Goal: Task Accomplishment & Management: Use online tool/utility

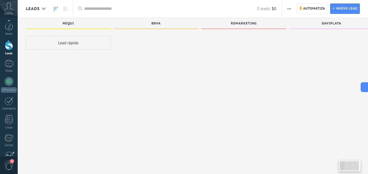
click at [8, 124] on div "Panel Leads Chats WhatsApp Clientes" at bounding box center [9, 116] width 18 height 186
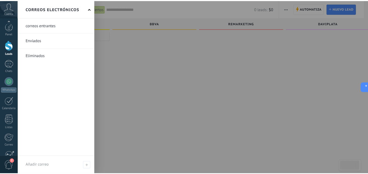
scroll to position [52, 0]
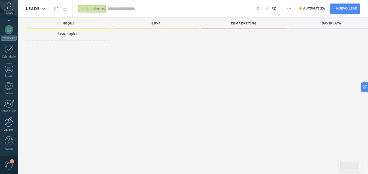
click at [8, 124] on div at bounding box center [8, 123] width 9 height 10
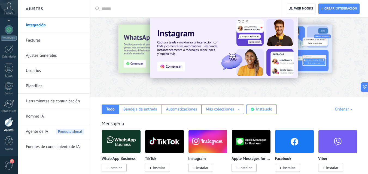
click at [102, 8] on input "text" at bounding box center [187, 9] width 173 height 6
click at [97, 8] on icon at bounding box center [97, 9] width 4 height 4
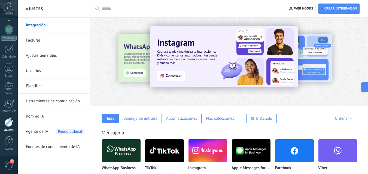
click at [138, 52] on div at bounding box center [95, 61] width 119 height 49
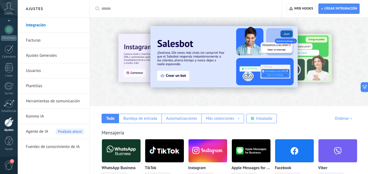
click at [313, 54] on div at bounding box center [364, 61] width 122 height 49
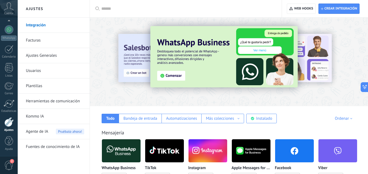
click at [110, 9] on input "text" at bounding box center [187, 9] width 173 height 6
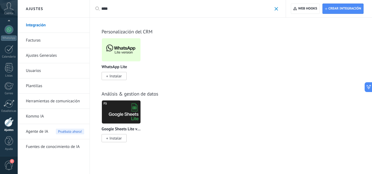
type input "****"
click at [111, 75] on span "Instalar" at bounding box center [115, 76] width 12 height 5
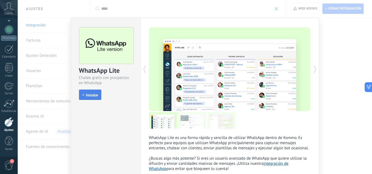
click at [91, 95] on span "Instalar" at bounding box center [92, 95] width 12 height 4
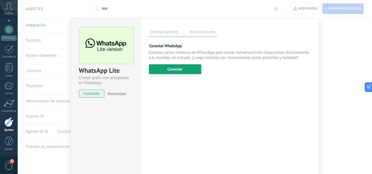
click at [171, 69] on button "Conectar" at bounding box center [175, 70] width 52 height 10
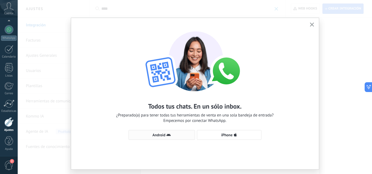
click at [165, 138] on button "Android" at bounding box center [161, 135] width 66 height 10
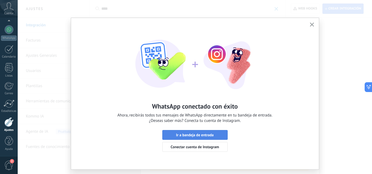
click at [187, 136] on span "Ir a bandeja de entrada" at bounding box center [195, 135] width 38 height 4
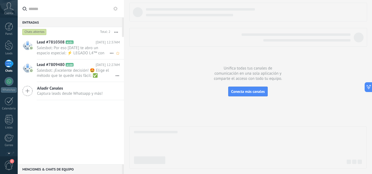
click at [82, 52] on span "Salesbot: Por eso hoy te abro un espacio especial: ⚡ LEGADO L4™ con 81 % de des…" at bounding box center [73, 50] width 73 height 10
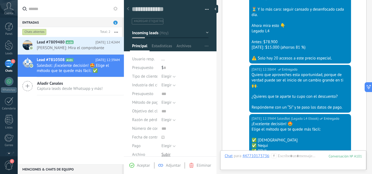
scroll to position [566, 0]
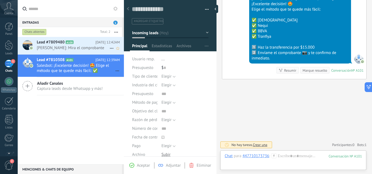
click at [77, 44] on icon at bounding box center [77, 42] width 5 height 5
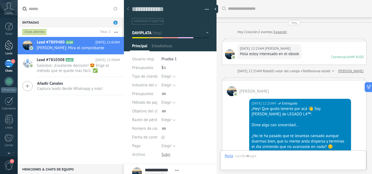
click at [10, 45] on div at bounding box center [9, 45] width 8 height 10
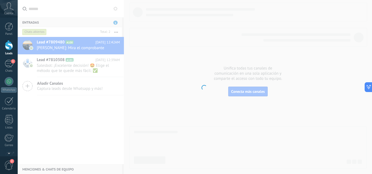
scroll to position [8, 0]
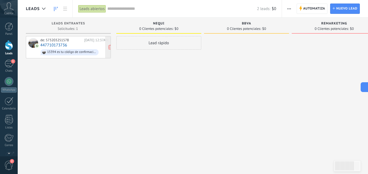
click at [98, 45] on div "de: 573203251578 Hoy 12:37AM 447710173736 15394 es tu código de confirmación de…" at bounding box center [74, 47] width 68 height 19
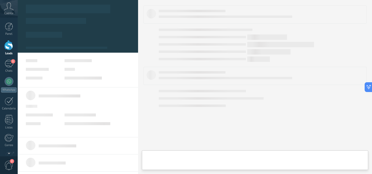
type textarea "**********"
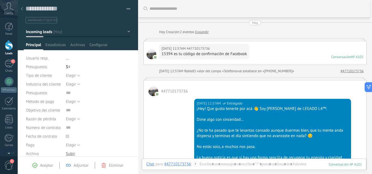
click at [9, 51] on link "Leads" at bounding box center [9, 47] width 18 height 15
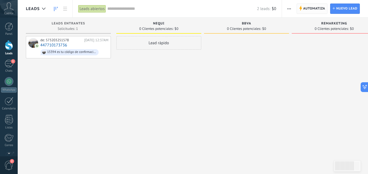
click at [317, 7] on span "Automatiza" at bounding box center [314, 9] width 22 height 10
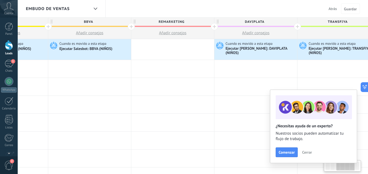
scroll to position [0, 224]
click at [242, 45] on span "Cuando es movido a esta etapa" at bounding box center [249, 43] width 48 height 5
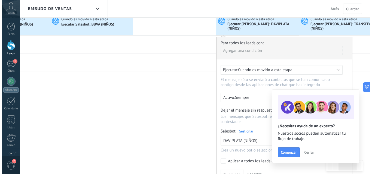
scroll to position [25, 0]
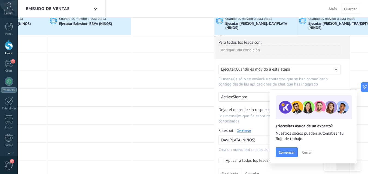
click at [239, 130] on link "Gestionar" at bounding box center [244, 131] width 14 height 5
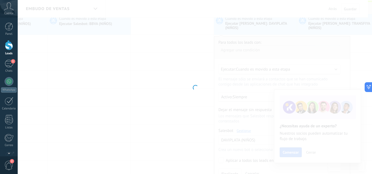
type input "**********"
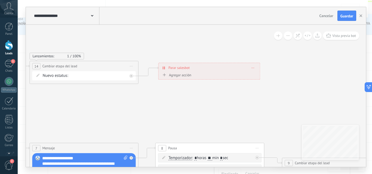
click at [253, 67] on span at bounding box center [253, 67] width 2 height 3
click at [257, 74] on icon at bounding box center [256, 75] width 3 height 3
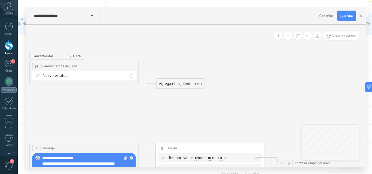
click at [185, 80] on div "Agrega el siguiente paso" at bounding box center [180, 83] width 48 height 9
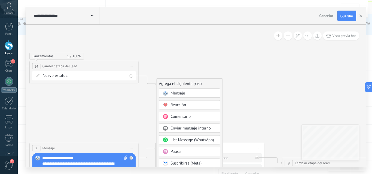
click at [183, 93] on span "Mensaje" at bounding box center [177, 93] width 14 height 5
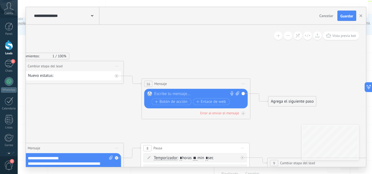
click at [183, 93] on div at bounding box center [194, 93] width 81 height 5
paste div
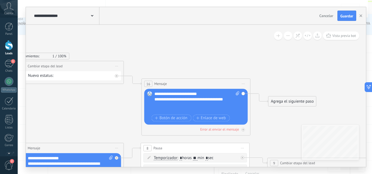
click at [203, 95] on div "**********" at bounding box center [196, 102] width 85 height 22
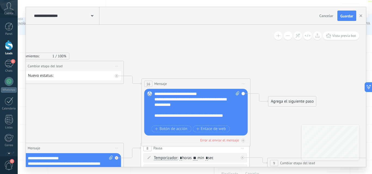
click at [206, 117] on div "**********" at bounding box center [192, 118] width 76 height 11
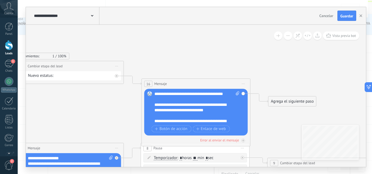
scroll to position [0, 0]
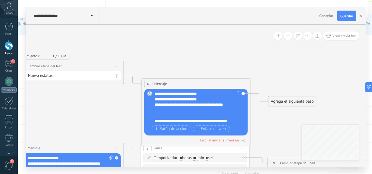
click at [201, 95] on div "**********" at bounding box center [196, 107] width 85 height 33
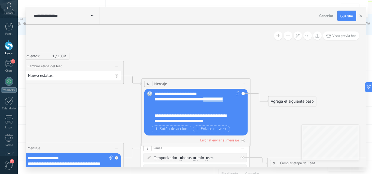
drag, startPoint x: 178, startPoint y: 107, endPoint x: 152, endPoint y: 108, distance: 25.6
click at [152, 108] on div "Reemplazar Quitar Convertir a mensaje de voz Arrastre la imagen aquí para adjun…" at bounding box center [195, 112] width 103 height 47
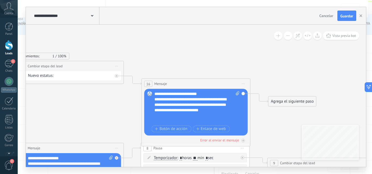
click at [209, 100] on div "**********" at bounding box center [192, 108] width 76 height 22
click at [209, 100] on div "**********" at bounding box center [192, 99] width 76 height 5
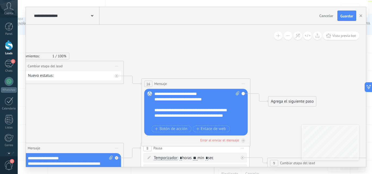
click at [286, 98] on div "Agrega el siguiente paso" at bounding box center [292, 101] width 48 height 9
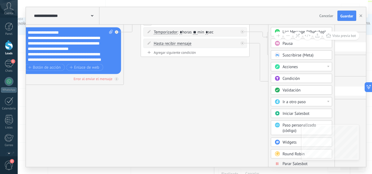
click at [279, 162] on span at bounding box center [277, 164] width 11 height 4
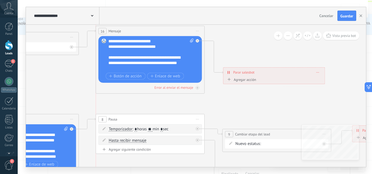
drag, startPoint x: 160, startPoint y: 58, endPoint x: 157, endPoint y: 34, distance: 24.1
click at [157, 34] on div "16 Mensaje ******* (a): Todos los contactos - canales seleccionados Todos los c…" at bounding box center [150, 31] width 108 height 10
click at [186, 87] on div "Error al enviar el mensaje" at bounding box center [173, 87] width 39 height 5
drag, startPoint x: 243, startPoint y: 117, endPoint x: 243, endPoint y: 73, distance: 43.0
click at [197, 90] on div at bounding box center [197, 88] width 4 height 4
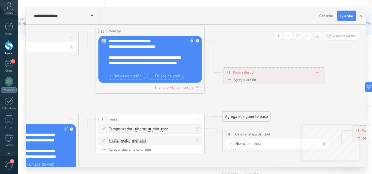
click at [195, 89] on div at bounding box center [197, 88] width 4 height 4
click at [341, 16] on span "Guardar" at bounding box center [346, 16] width 13 height 4
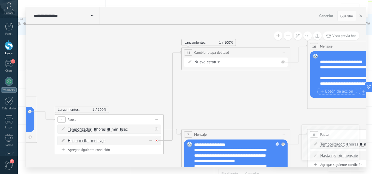
click at [157, 142] on icon at bounding box center [156, 141] width 2 height 2
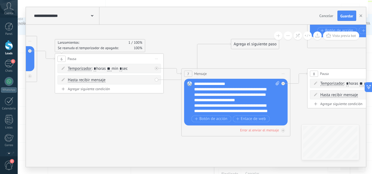
drag, startPoint x: 194, startPoint y: 145, endPoint x: 240, endPoint y: 45, distance: 109.9
click at [240, 45] on div "Agrega el siguiente paso" at bounding box center [255, 44] width 48 height 9
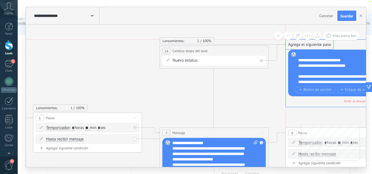
drag, startPoint x: 234, startPoint y: 106, endPoint x: 313, endPoint y: 45, distance: 100.0
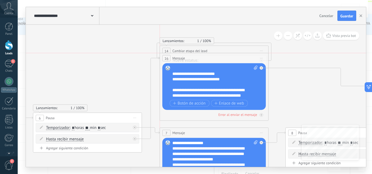
drag, startPoint x: 310, startPoint y: 47, endPoint x: 190, endPoint y: 56, distance: 120.1
click at [191, 56] on div "16 Mensaje ******* (a): Todos los contactos - canales seleccionados Todos los c…" at bounding box center [214, 58] width 108 height 10
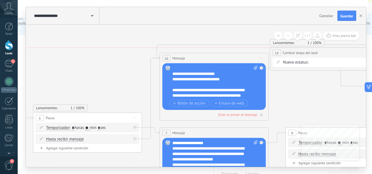
drag, startPoint x: 196, startPoint y: 47, endPoint x: 307, endPoint y: 49, distance: 110.3
click at [307, 49] on div "**********" at bounding box center [324, 53] width 108 height 10
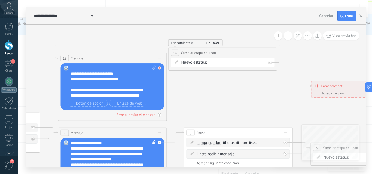
click at [161, 68] on div at bounding box center [160, 68] width 4 height 4
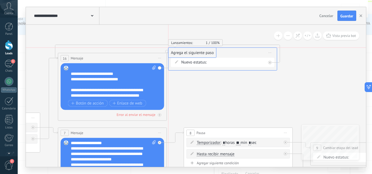
drag, startPoint x: 206, startPoint y: 79, endPoint x: 190, endPoint y: 52, distance: 31.2
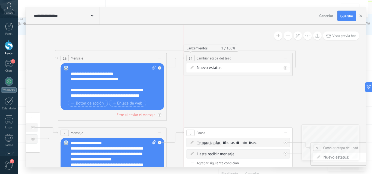
drag, startPoint x: 198, startPoint y: 52, endPoint x: 216, endPoint y: 57, distance: 18.5
click at [216, 57] on span "Cambiar etapa del lead" at bounding box center [214, 58] width 35 height 5
click at [287, 68] on div at bounding box center [286, 68] width 4 height 4
click at [326, 78] on div "Agrega el siguiente paso" at bounding box center [335, 76] width 48 height 9
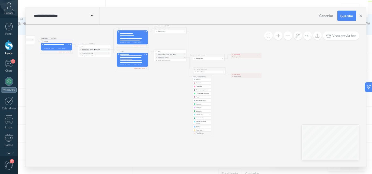
click at [198, 133] on span "Parar Salesbot" at bounding box center [200, 134] width 8 height 2
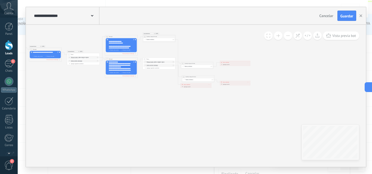
drag, startPoint x: 190, startPoint y: 86, endPoint x: 191, endPoint y: 36, distance: 49.8
drag, startPoint x: 188, startPoint y: 84, endPoint x: 189, endPoint y: 37, distance: 47.4
click at [189, 37] on span "Parar salesbot" at bounding box center [188, 37] width 6 height 2
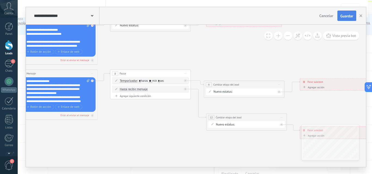
click at [343, 18] on span "Guardar" at bounding box center [346, 16] width 13 height 4
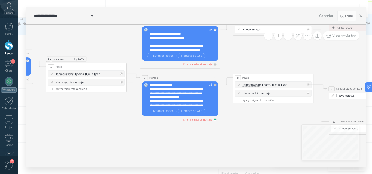
click at [199, 120] on div "Error al enviar el mensaje" at bounding box center [197, 120] width 29 height 4
click at [248, 144] on div "Agrega el siguiente paso" at bounding box center [251, 141] width 35 height 7
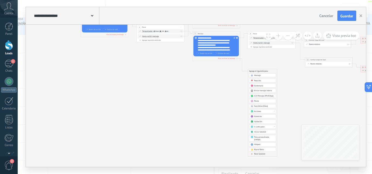
click at [211, 119] on icon at bounding box center [118, 30] width 694 height 205
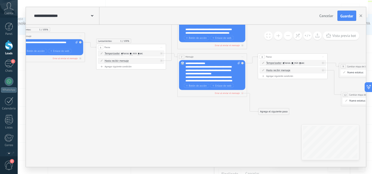
click at [241, 95] on div "Error al enviar el mensaje" at bounding box center [212, 93] width 66 height 3
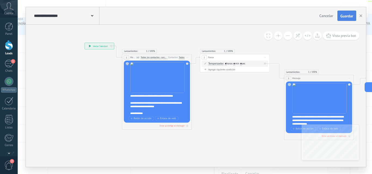
click at [345, 14] on span "Guardar" at bounding box center [346, 16] width 13 height 4
click at [340, 36] on span "Vista previa bot" at bounding box center [344, 35] width 24 height 5
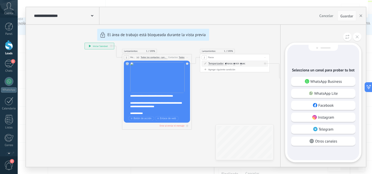
click at [124, 146] on div "**********" at bounding box center [196, 87] width 340 height 160
click at [357, 35] on button at bounding box center [357, 37] width 8 height 8
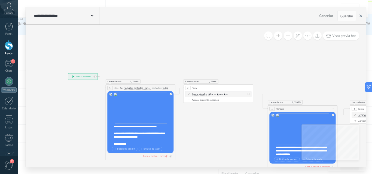
click at [363, 17] on button "button" at bounding box center [361, 16] width 8 height 10
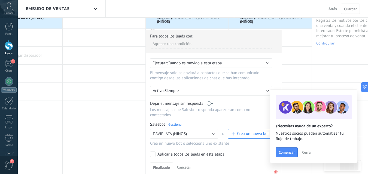
scroll to position [0, 292]
drag, startPoint x: 62, startPoint y: 65, endPoint x: 106, endPoint y: 39, distance: 50.9
click at [106, 39] on div at bounding box center [103, 38] width 83 height 18
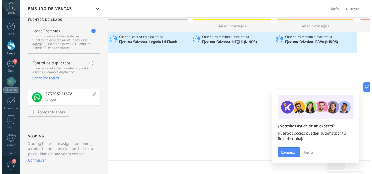
scroll to position [0, 0]
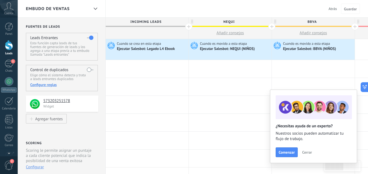
click at [334, 7] on span "Atrás" at bounding box center [332, 8] width 8 height 5
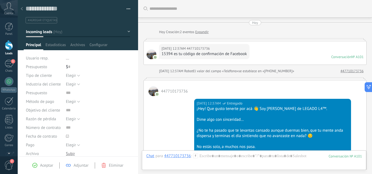
click at [22, 11] on div at bounding box center [22, 9] width 8 height 11
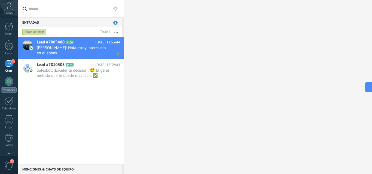
click at [70, 48] on span "Miguel Linares: Hola estoy interesado en el ebook" at bounding box center [73, 50] width 73 height 10
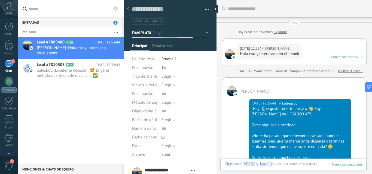
type textarea "**********"
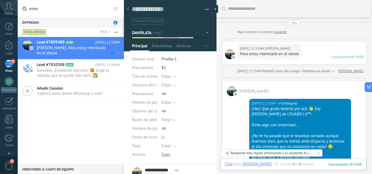
click at [109, 53] on icon at bounding box center [111, 53] width 7 height 7
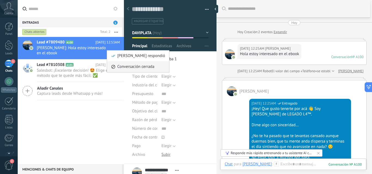
click at [118, 70] on span "Conversación cerrada" at bounding box center [135, 67] width 37 height 11
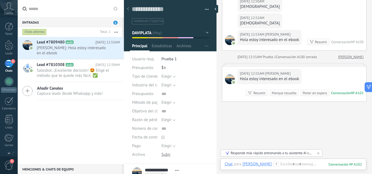
scroll to position [995, 0]
click at [342, 93] on div "Conversación" at bounding box center [341, 93] width 20 height 5
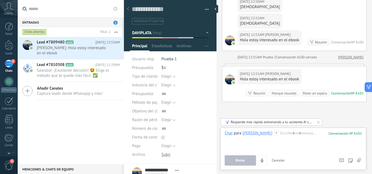
click at [283, 123] on div "Responde más rápido entrenando a tu asistente AI con tus fuentes de datos" at bounding box center [272, 122] width 82 height 5
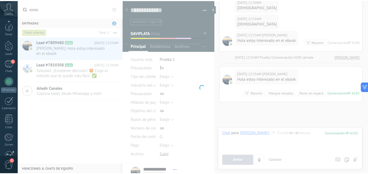
scroll to position [52, 0]
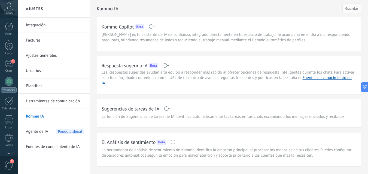
scroll to position [52, 0]
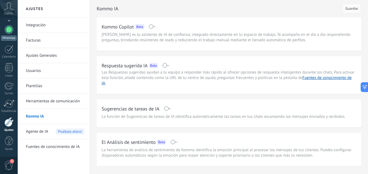
click at [11, 36] on div "WhatsApp" at bounding box center [9, 38] width 16 height 5
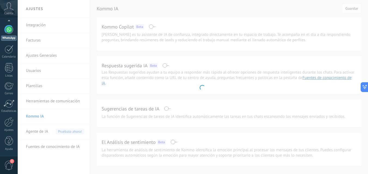
click at [11, 36] on div "Panel Leads 1 Chats WhatsApp Clientes" at bounding box center [9, 64] width 18 height 186
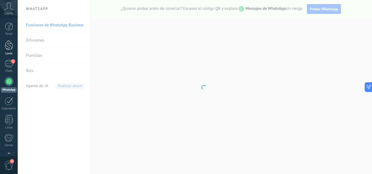
click at [9, 43] on div at bounding box center [9, 45] width 8 height 10
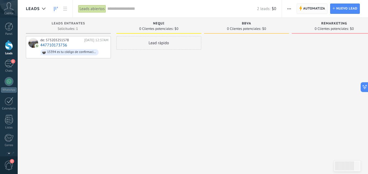
click at [308, 5] on span "Automatiza" at bounding box center [314, 9] width 22 height 10
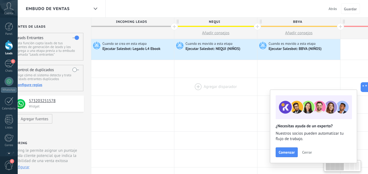
scroll to position [0, 14]
click at [141, 49] on div "Ejecutar Salesbot: Legado L4 Ebook" at bounding box center [132, 49] width 59 height 5
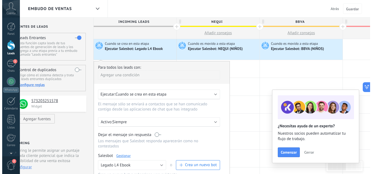
scroll to position [31, 0]
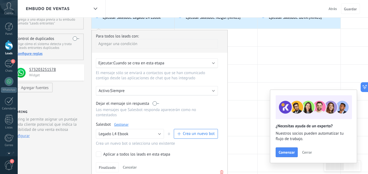
click at [122, 124] on link "Gestionar" at bounding box center [121, 124] width 14 height 5
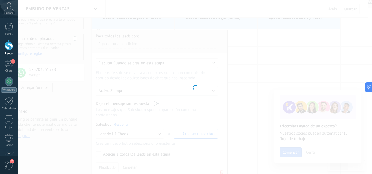
type input "**********"
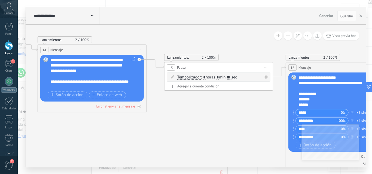
click at [174, 87] on icon at bounding box center [172, 86] width 3 height 3
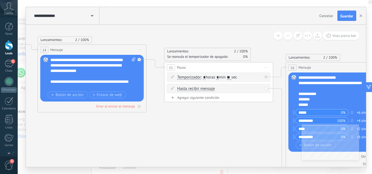
drag, startPoint x: 259, startPoint y: 87, endPoint x: 258, endPoint y: 69, distance: 18.0
click at [258, 69] on div "Lanzamientos: 2 100% Se reanuda el temporizador de apagado: 0% 15 Pausa ***** I…" at bounding box center [218, 82] width 109 height 40
click at [233, 88] on div "Hasta recibir mensaje Hasta recibir mensaje Excepto horas laborales Hasta que s…" at bounding box center [219, 88] width 85 height 5
click at [171, 90] on span at bounding box center [172, 88] width 9 height 4
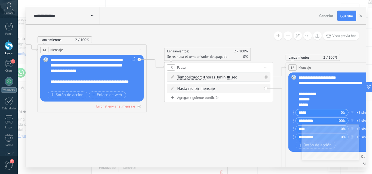
drag, startPoint x: 171, startPoint y: 90, endPoint x: 171, endPoint y: 73, distance: 17.4
click at [171, 73] on div "Temporizador Hasta recibir mensaje Temporizador Excepto horas laborales Hasta q…" at bounding box center [218, 84] width 103 height 23
drag, startPoint x: 171, startPoint y: 76, endPoint x: 179, endPoint y: 95, distance: 20.6
click at [179, 95] on div "Temporizador Hasta recibir mensaje Temporizador Excepto horas laborales Hasta q…" at bounding box center [218, 84] width 103 height 23
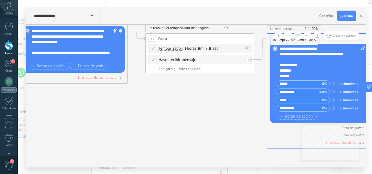
drag, startPoint x: 285, startPoint y: 155, endPoint x: 284, endPoint y: 39, distance: 116.2
click at [248, 47] on div at bounding box center [247, 49] width 4 height 4
click at [240, 48] on icon at bounding box center [241, 48] width 3 height 1
click at [241, 56] on div "Borrar" at bounding box center [250, 55] width 24 height 9
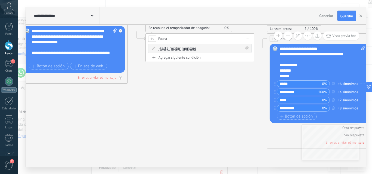
click at [174, 59] on div "Agregar siguiente condición" at bounding box center [199, 57] width 103 height 5
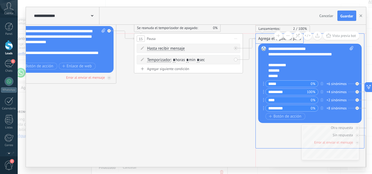
drag, startPoint x: 271, startPoint y: 157, endPoint x: 268, endPoint y: 39, distance: 117.1
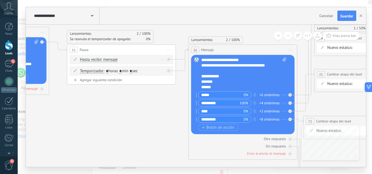
click at [107, 61] on span "Hasta recibir mensaje" at bounding box center [99, 60] width 38 height 4
click at [107, 61] on button "Hasta recibir mensaje" at bounding box center [111, 60] width 68 height 10
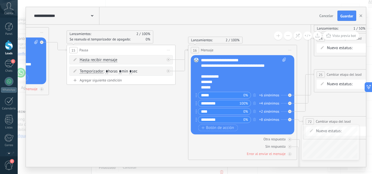
click at [97, 77] on div "Hasta recibir mensaje Hasta recibir mensaje Excepto horas laborales Hasta que s…" at bounding box center [120, 66] width 103 height 23
click at [96, 80] on div "Agregar siguiente condición" at bounding box center [120, 80] width 103 height 5
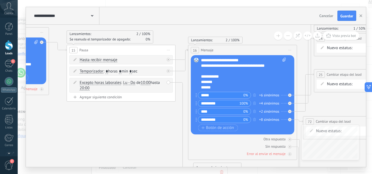
click at [96, 97] on div "Agregar siguiente condición" at bounding box center [120, 97] width 103 height 5
click at [95, 109] on div "Agregar siguiente condición" at bounding box center [120, 108] width 103 height 5
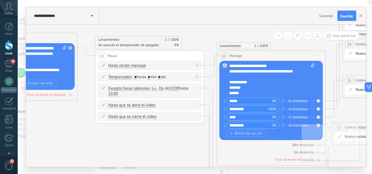
click at [70, 47] on div at bounding box center [70, 48] width 4 height 4
click at [106, 130] on div "Agrega el siguiente paso" at bounding box center [119, 131] width 48 height 9
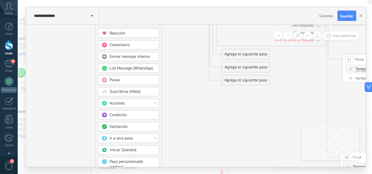
click at [141, 105] on div "Acciones" at bounding box center [132, 103] width 46 height 5
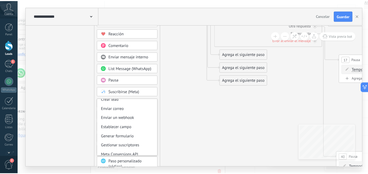
scroll to position [72, 0]
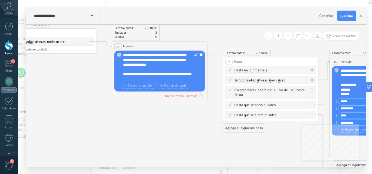
click at [243, 129] on div "Agrega el siguiente paso" at bounding box center [244, 128] width 42 height 8
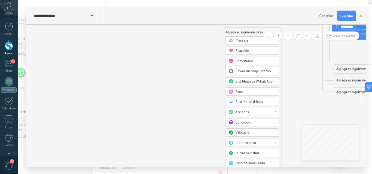
click at [243, 124] on span "Condición" at bounding box center [242, 122] width 15 height 5
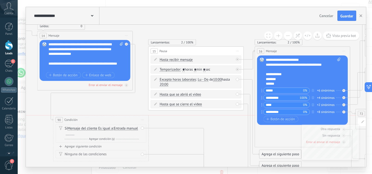
drag, startPoint x: 181, startPoint y: 114, endPoint x: 88, endPoint y: 118, distance: 92.9
click at [88, 118] on div "90 Condición ********* Iniciar vista previa aquí Cambiar nombre Duplicar [GEOGR…" at bounding box center [100, 120] width 95 height 9
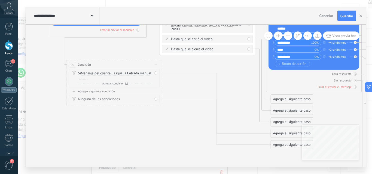
click at [155, 99] on div "Ninguna de las condiciones" at bounding box center [114, 99] width 91 height 8
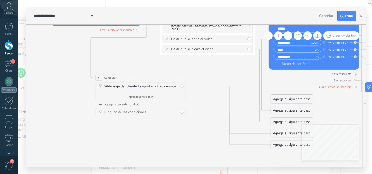
drag, startPoint x: 94, startPoint y: 63, endPoint x: 122, endPoint y: 77, distance: 31.4
click at [122, 77] on div "90 Condición ********* Iniciar vista previa aquí Cambiar nombre Duplicar [GEOGR…" at bounding box center [140, 77] width 95 height 9
click at [115, 93] on div at bounding box center [111, 92] width 8 height 4
click at [125, 106] on div "Agregar siguiente condición" at bounding box center [142, 106] width 91 height 4
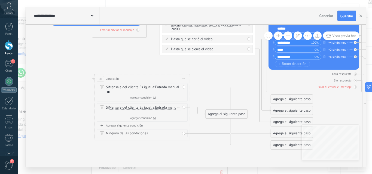
click at [115, 114] on div at bounding box center [111, 113] width 8 height 4
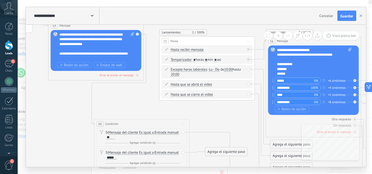
click at [235, 72] on div "Excepto horas laborales Excepto horas laborales Hasta que se abrió el video Has…" at bounding box center [208, 73] width 74 height 10
click at [242, 69] on icon at bounding box center [243, 69] width 2 height 1
click at [246, 74] on div "Borrar" at bounding box center [250, 76] width 21 height 8
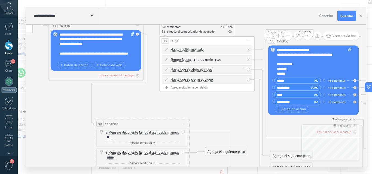
click at [238, 68] on div "Hasta que se abrió el video Excepto horas laborales Hasta que se abrió el video…" at bounding box center [208, 70] width 74 height 5
click at [230, 68] on div "Hasta que se abrió el video Excepto horas laborales Hasta que se abrió el video…" at bounding box center [208, 70] width 74 height 5
click at [229, 72] on div "Hasta que se abrió el video Excepto horas laborales Hasta que se abrió el video…" at bounding box center [208, 70] width 74 height 5
click at [243, 69] on div "Borrar" at bounding box center [242, 69] width 5 height 7
click at [245, 77] on icon at bounding box center [245, 76] width 3 height 3
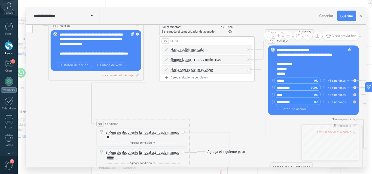
click at [241, 70] on div "Borrar" at bounding box center [242, 69] width 5 height 7
click at [244, 76] on icon at bounding box center [245, 76] width 3 height 3
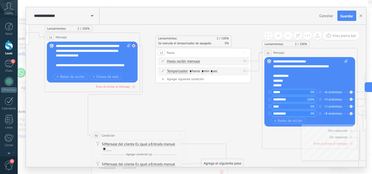
click at [133, 47] on div at bounding box center [133, 45] width 3 height 3
click at [116, 132] on div "90 Condición ********* Iniciar vista previa aquí Cambiar nombre Duplicar [GEOGR…" at bounding box center [138, 135] width 95 height 9
drag, startPoint x: 116, startPoint y: 132, endPoint x: 136, endPoint y: 134, distance: 20.2
click at [136, 134] on div "90 Condición ********* Iniciar vista previa aquí Cambiar nombre Duplicar [GEOGR…" at bounding box center [138, 135] width 95 height 9
click at [177, 135] on span "Iniciar vista previa aquí Cambiar nombre Duplicar [GEOGRAPHIC_DATA]" at bounding box center [180, 135] width 8 height 7
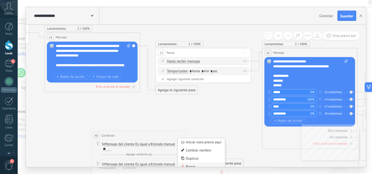
click at [185, 165] on div "Borrar" at bounding box center [201, 167] width 47 height 8
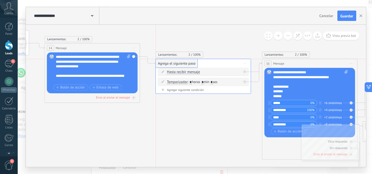
drag, startPoint x: 176, startPoint y: 104, endPoint x: 178, endPoint y: 66, distance: 37.6
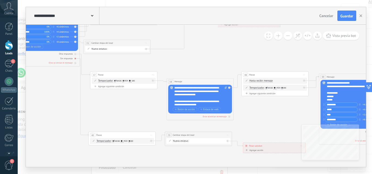
click at [75, 59] on icon at bounding box center [75, 58] width 1 height 1
click at [75, 52] on div "Otra respuesta Sin respuesta Error al enviar el mensaje" at bounding box center [46, 58] width 64 height 14
click at [75, 54] on icon at bounding box center [75, 54] width 1 height 1
click at [153, 75] on icon at bounding box center [153, 75] width 2 height 0
click at [158, 98] on div "Borrar" at bounding box center [168, 97] width 33 height 6
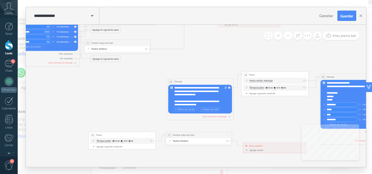
click at [150, 134] on span "Iniciar vista previa aquí Cambiar nombre Duplicar [GEOGRAPHIC_DATA]" at bounding box center [151, 135] width 5 height 5
click at [164, 160] on div "Borrar" at bounding box center [166, 157] width 33 height 6
click at [228, 134] on span "Iniciar vista previa aquí Cambiar nombre Duplicar [GEOGRAPHIC_DATA]" at bounding box center [227, 135] width 5 height 5
click at [232, 157] on div "Borrar" at bounding box center [242, 157] width 33 height 6
click at [229, 81] on span "Iniciar vista previa aquí Cambiar nombre Duplicar [GEOGRAPHIC_DATA]" at bounding box center [228, 81] width 5 height 5
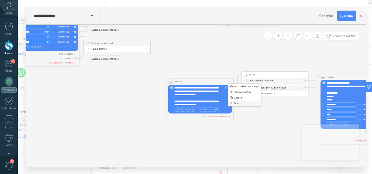
click at [237, 102] on div "Borrar" at bounding box center [244, 104] width 33 height 6
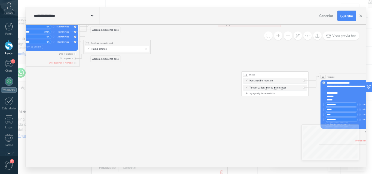
click at [304, 75] on icon at bounding box center [304, 75] width 2 height 0
click at [307, 96] on icon at bounding box center [306, 97] width 2 height 2
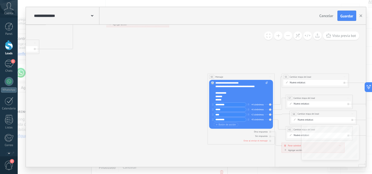
click at [270, 77] on span "Iniciar vista previa aquí Cambiar nombre Duplicar [GEOGRAPHIC_DATA]" at bounding box center [270, 77] width 5 height 5
click at [277, 100] on div "Borrar" at bounding box center [285, 99] width 33 height 6
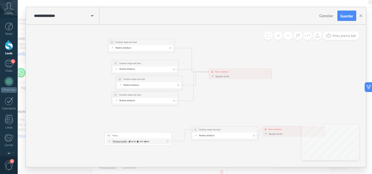
click at [169, 41] on span "Iniciar vista previa aquí Cambiar nombre Duplicar [GEOGRAPHIC_DATA]" at bounding box center [170, 42] width 5 height 5
click at [180, 63] on div "Borrar" at bounding box center [185, 64] width 33 height 6
click at [173, 63] on span "Iniciar vista previa aquí Cambiar nombre Duplicar [GEOGRAPHIC_DATA]" at bounding box center [173, 63] width 5 height 5
click at [178, 83] on div "Borrar" at bounding box center [189, 85] width 33 height 6
click at [179, 78] on span "Iniciar vista previa aquí Cambiar nombre Duplicar [GEOGRAPHIC_DATA]" at bounding box center [177, 79] width 5 height 5
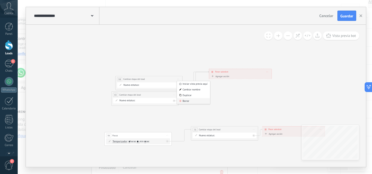
click at [182, 100] on div "Borrar" at bounding box center [193, 102] width 33 height 6
click at [174, 94] on span "Iniciar vista previa aquí Cambiar nombre Duplicar [GEOGRAPHIC_DATA]" at bounding box center [173, 95] width 5 height 5
click at [181, 117] on div "Borrar" at bounding box center [189, 117] width 33 height 6
click at [167, 136] on icon at bounding box center [167, 136] width 2 height 0
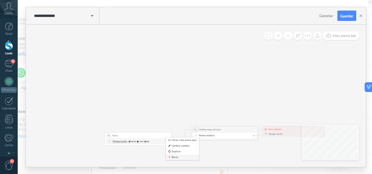
click at [180, 157] on div "Borrar" at bounding box center [182, 158] width 33 height 6
click at [252, 131] on span "Iniciar vista previa aquí Cambiar nombre Duplicar [GEOGRAPHIC_DATA]" at bounding box center [253, 129] width 5 height 5
click at [259, 151] on div "Borrar" at bounding box center [268, 152] width 33 height 6
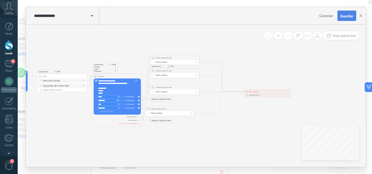
click at [344, 18] on span "Guardar" at bounding box center [346, 16] width 13 height 4
click at [360, 16] on icon "button" at bounding box center [360, 15] width 3 height 3
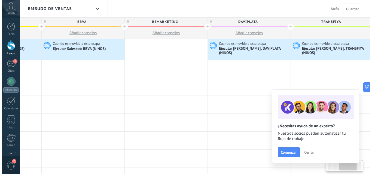
scroll to position [0, 232]
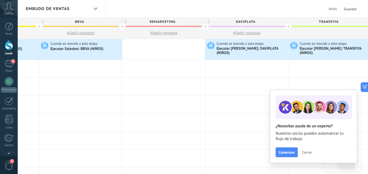
click at [245, 48] on div "Ejecutar [PERSON_NAME]: DAVIPLATA (NIÑOS)" at bounding box center [251, 51] width 70 height 9
click at [232, 48] on div "Ejecutar [PERSON_NAME]: DAVIPLATA (NIÑOS)" at bounding box center [251, 51] width 70 height 9
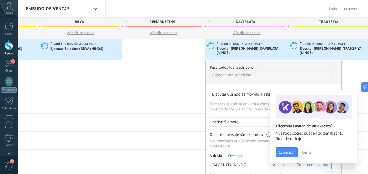
click at [232, 154] on link "Gestionar" at bounding box center [235, 156] width 14 height 5
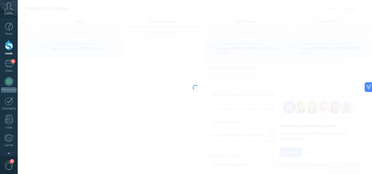
type input "**********"
